Goal: Use online tool/utility: Utilize a website feature to perform a specific function

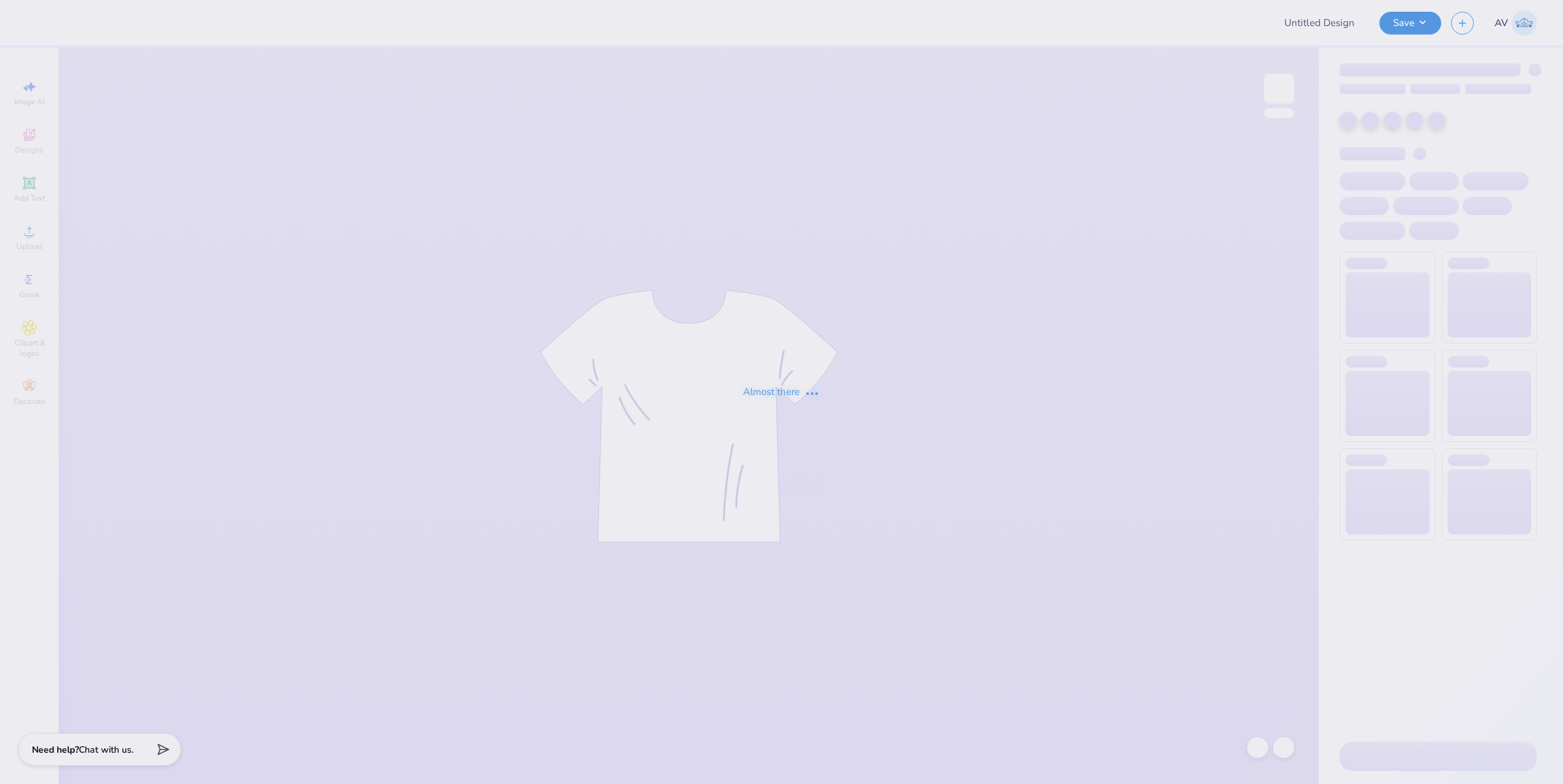
type input "Maryam Siddiqi : University of Houston-Clear Lake"
type input "Kass Cantu : The University of Texas at Austin"
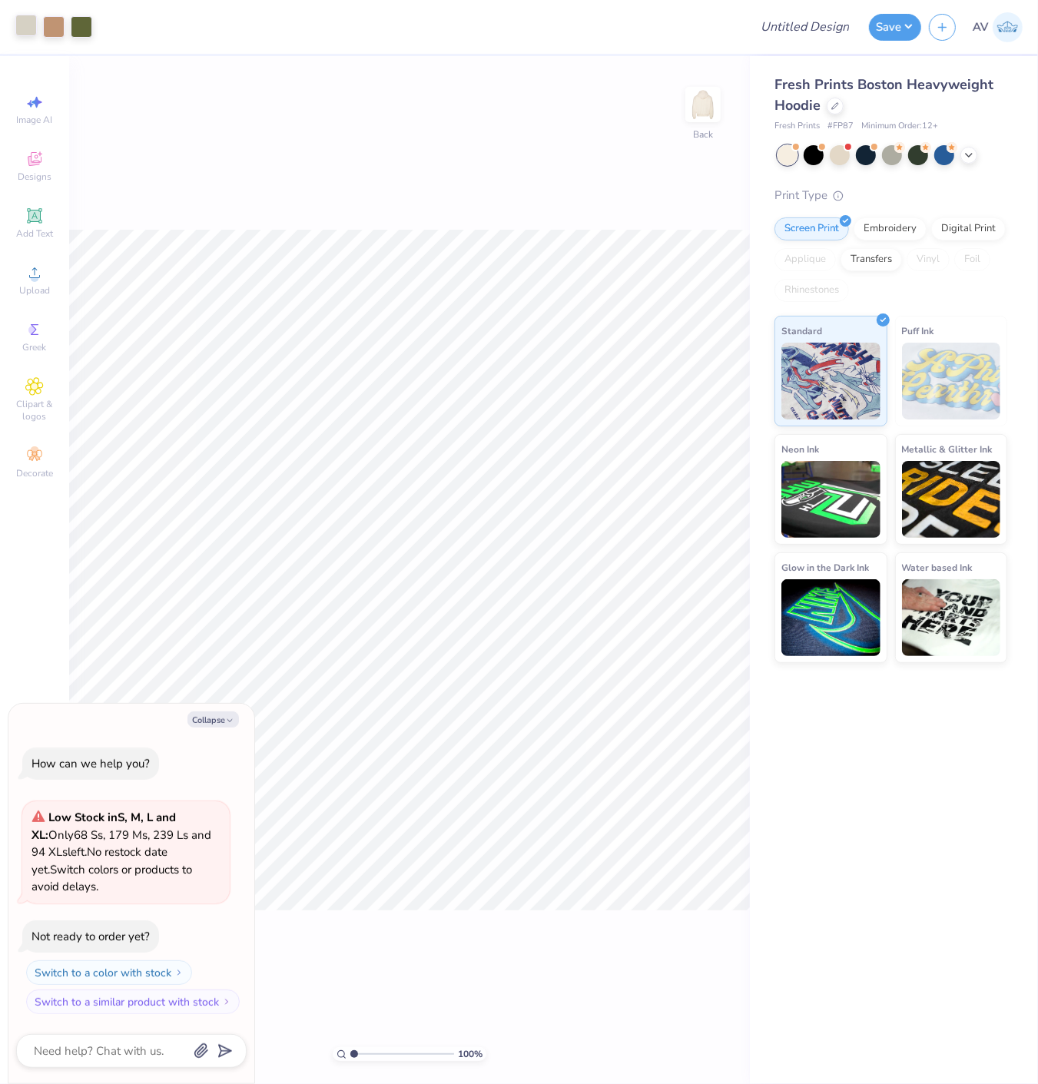
type textarea "x"
type input "3.08195106319473"
